Goal: Find specific page/section: Locate a particular part of the current website

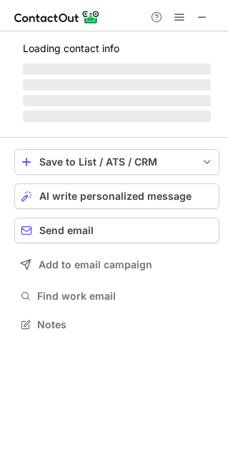
scroll to position [323, 228]
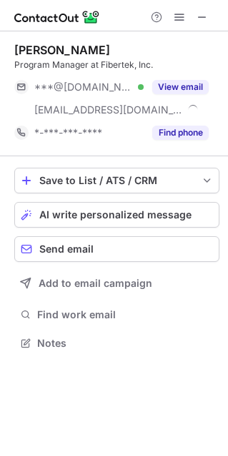
scroll to position [333, 228]
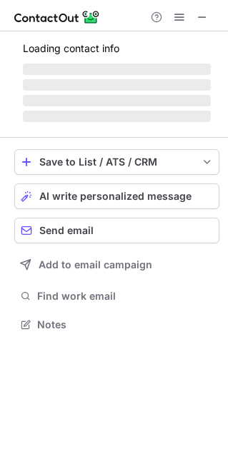
scroll to position [7, 6]
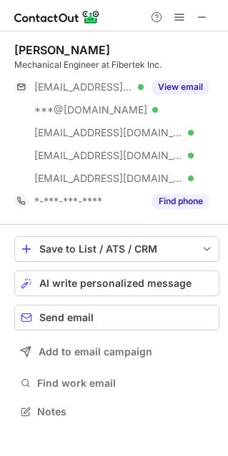
scroll to position [402, 228]
